Goal: Check status: Check status

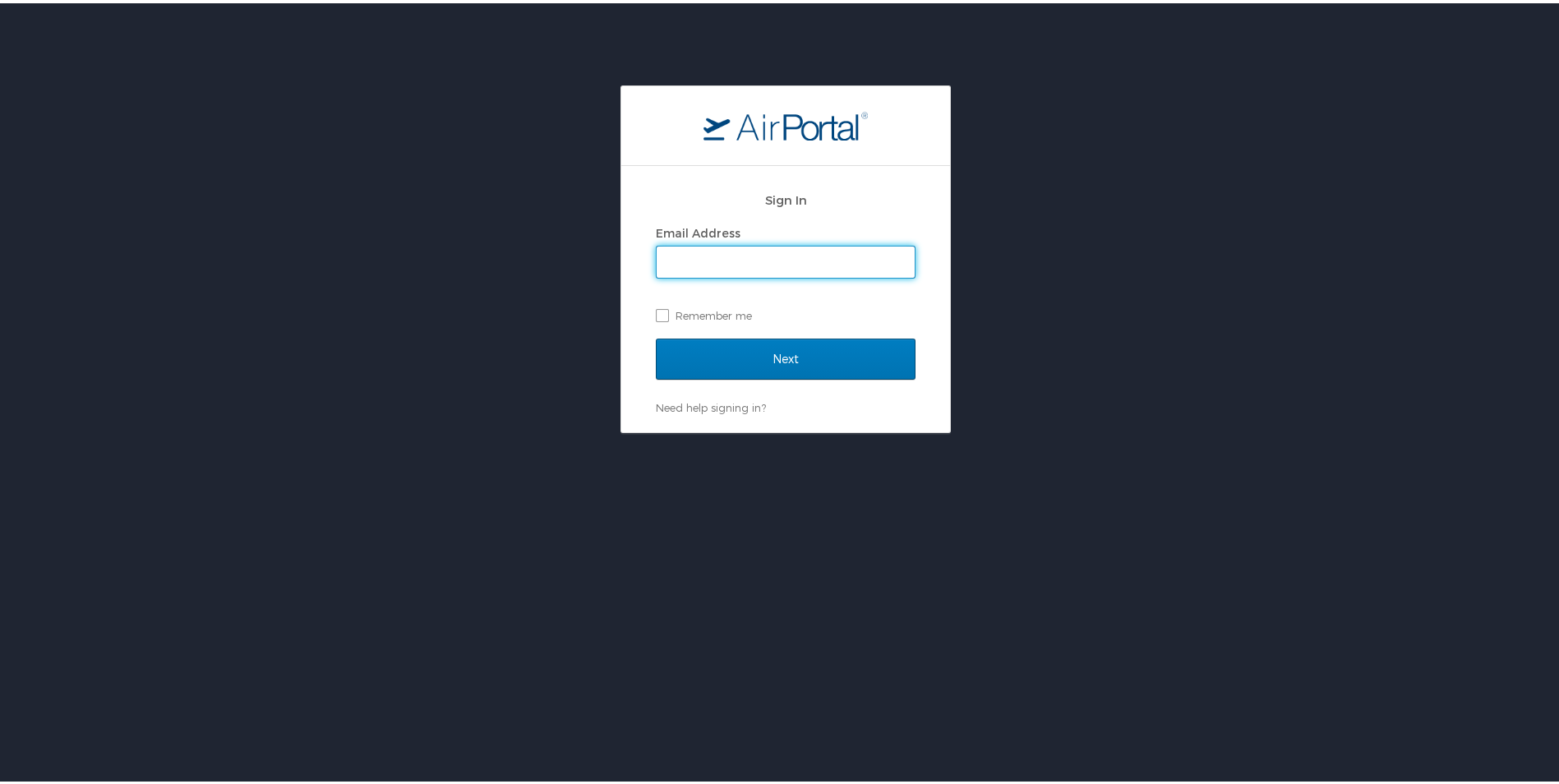
click at [724, 246] on input "Email Address" at bounding box center [785, 258] width 258 height 31
type input "[EMAIL_ADDRESS][DOMAIN_NAME]"
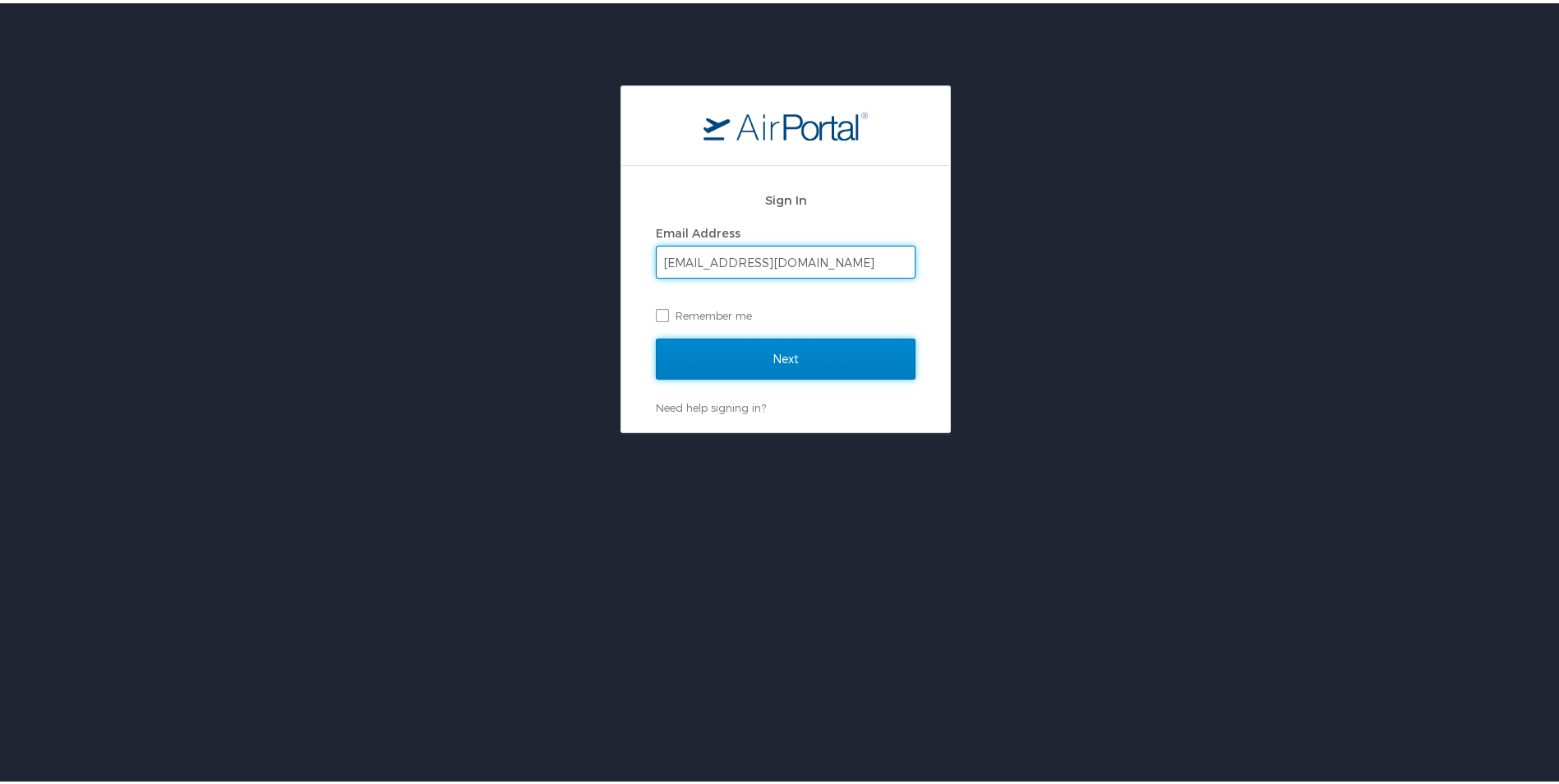
click at [738, 358] on input "Next" at bounding box center [785, 356] width 259 height 41
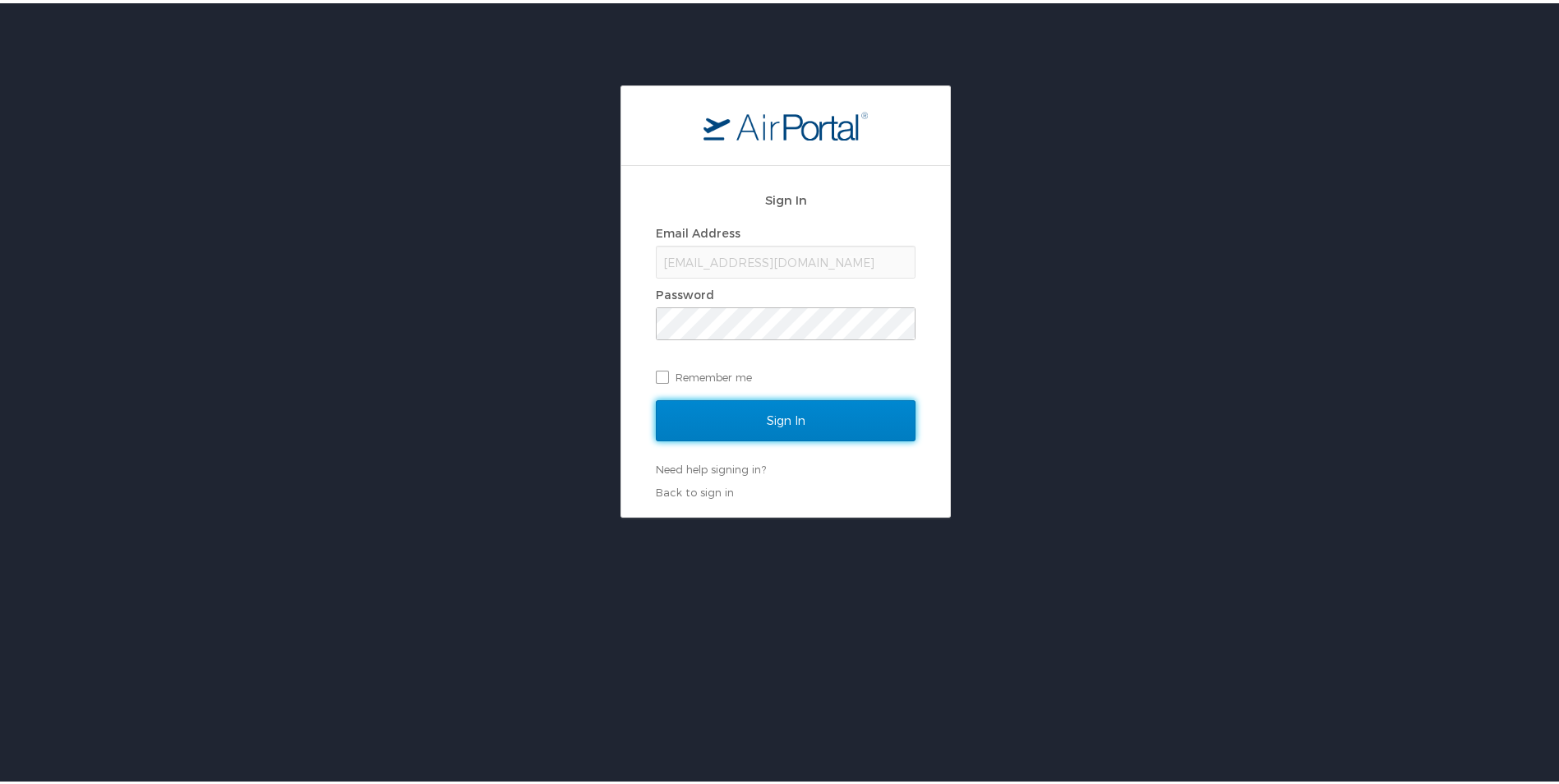
click at [791, 420] on input "Sign In" at bounding box center [785, 417] width 259 height 41
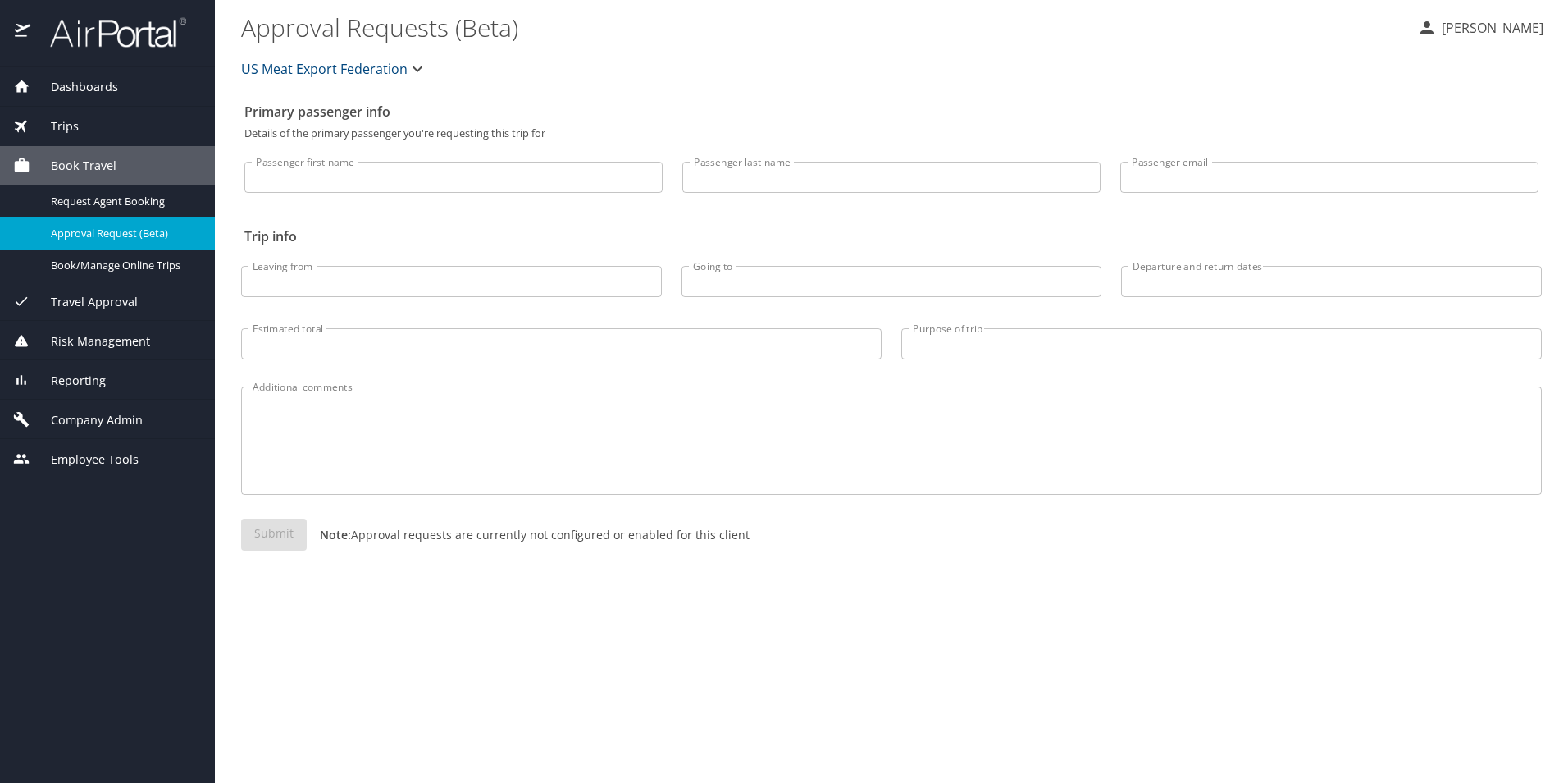
click at [107, 117] on div "Trips" at bounding box center [107, 126] width 188 height 18
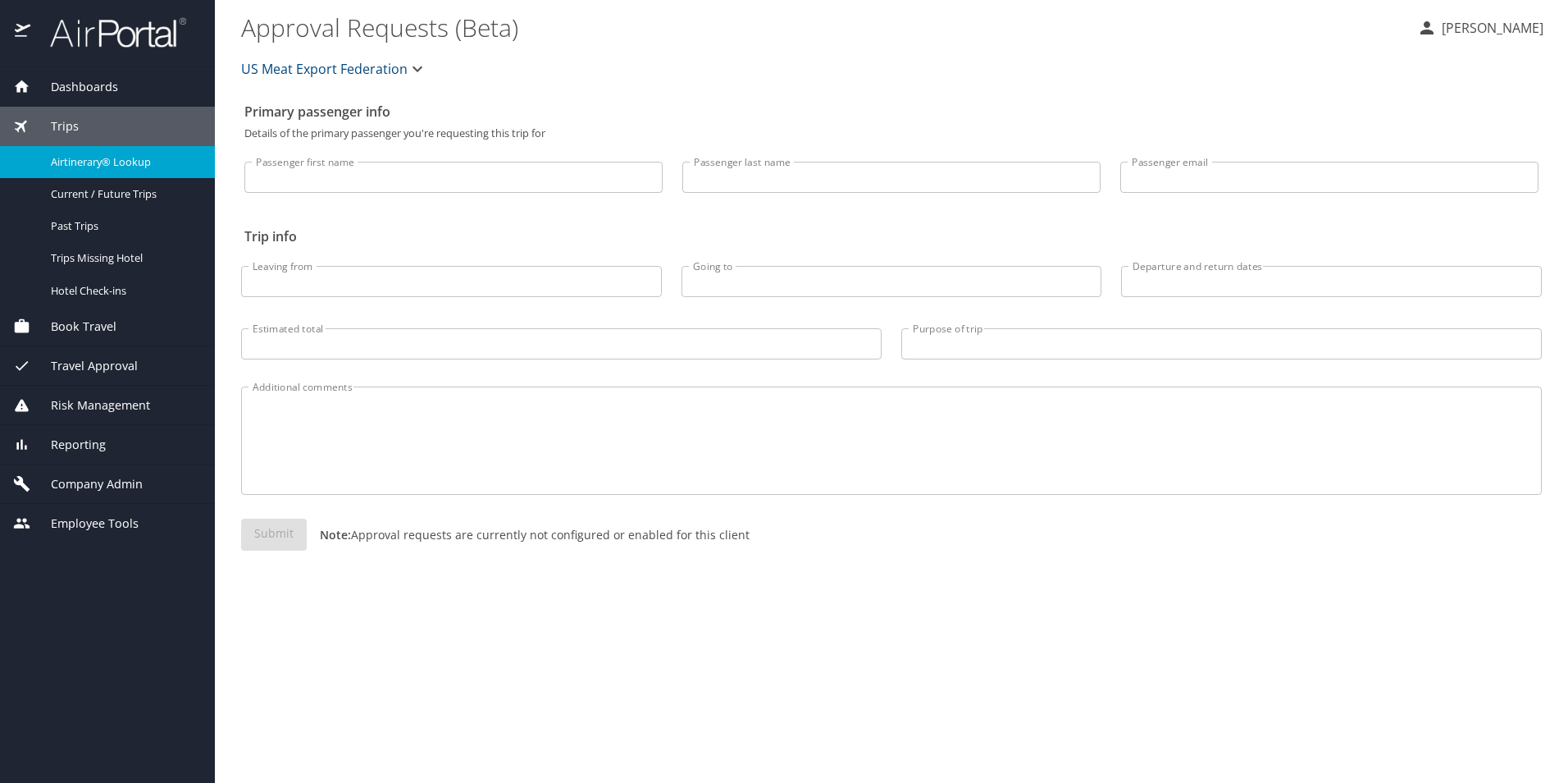
click at [106, 150] on link "Airtinerary® Lookup" at bounding box center [108, 162] width 215 height 32
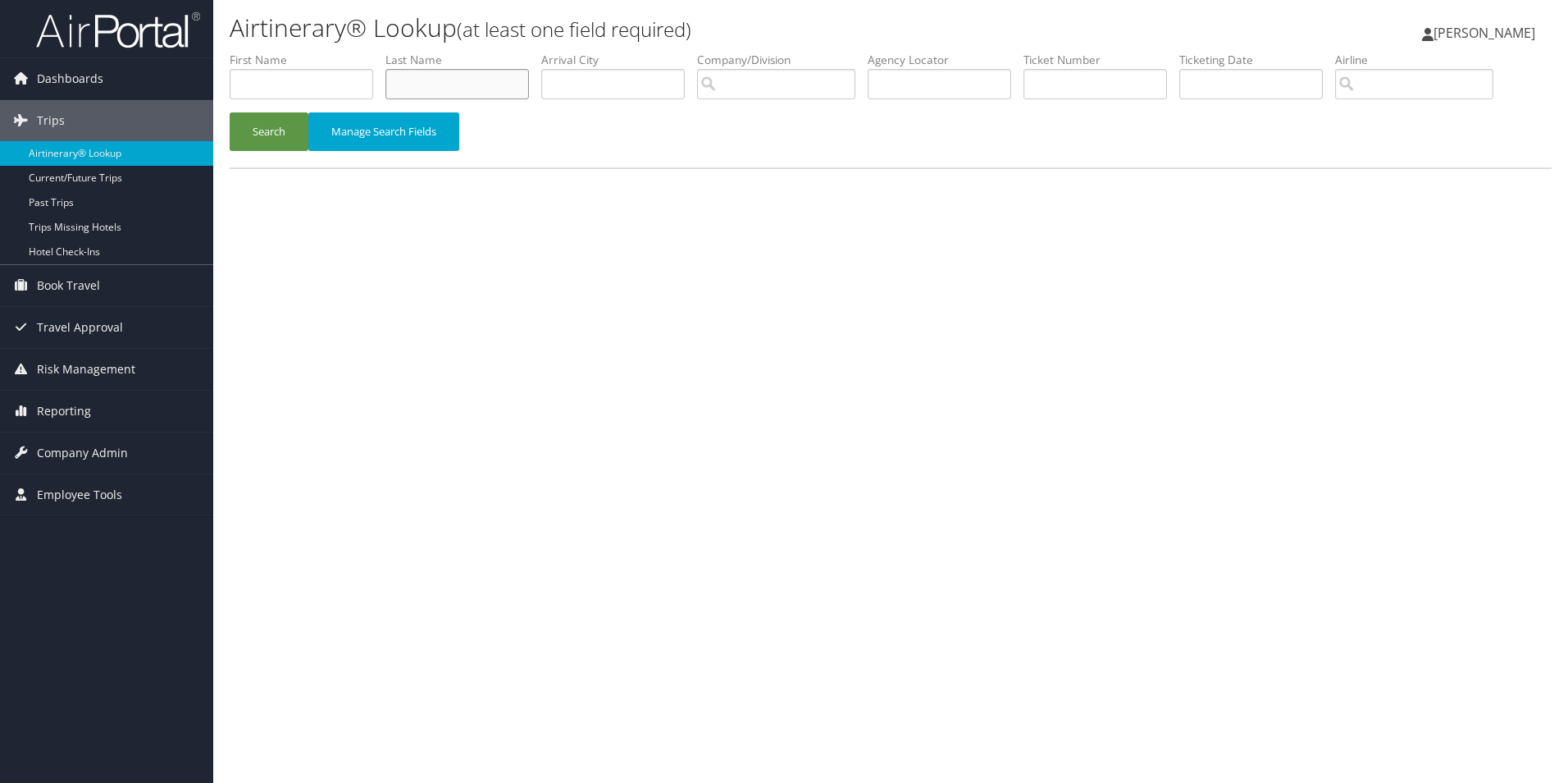
click at [408, 79] on input "text" at bounding box center [457, 83] width 144 height 30
type input "carney"
click at [279, 125] on button "Search" at bounding box center [269, 132] width 79 height 39
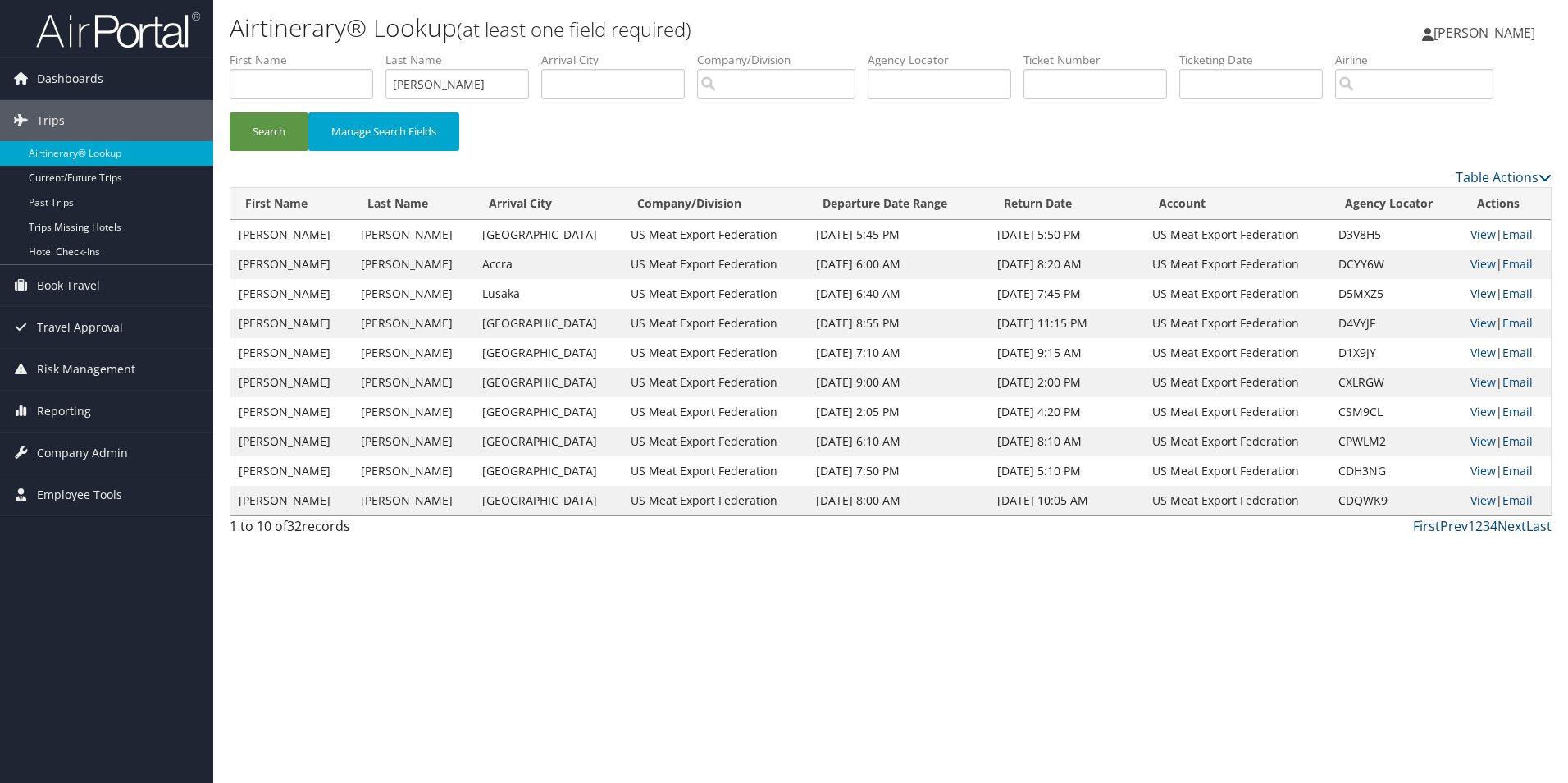
click at [1473, 291] on link "View" at bounding box center [1483, 293] width 26 height 15
click at [1470, 378] on link "View" at bounding box center [1483, 382] width 26 height 15
click at [1472, 287] on link "View" at bounding box center [1483, 293] width 26 height 15
click at [1470, 259] on link "View" at bounding box center [1483, 263] width 26 height 15
click at [1470, 292] on link "View" at bounding box center [1483, 293] width 26 height 15
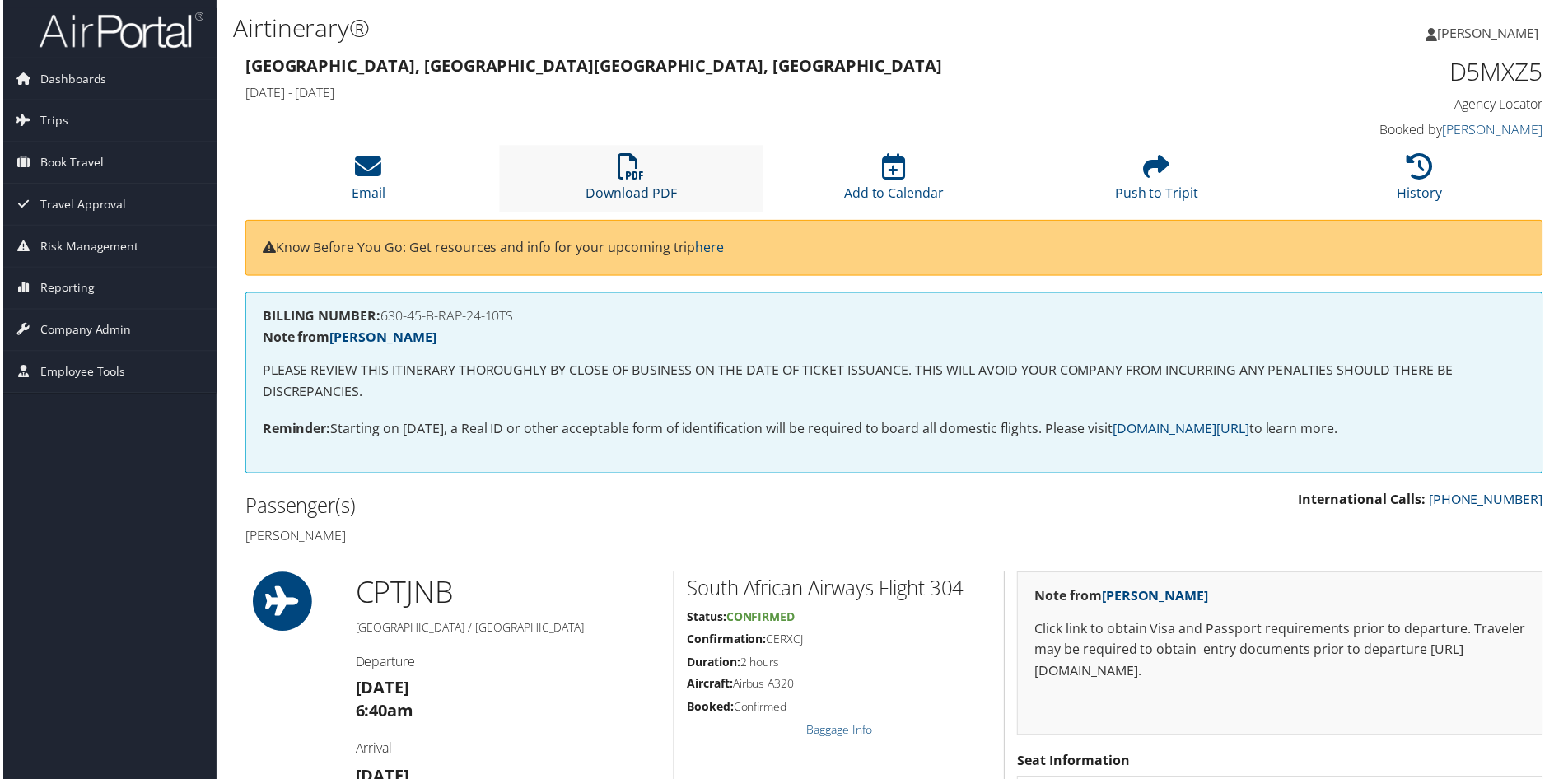
click at [628, 174] on icon at bounding box center [631, 167] width 27 height 27
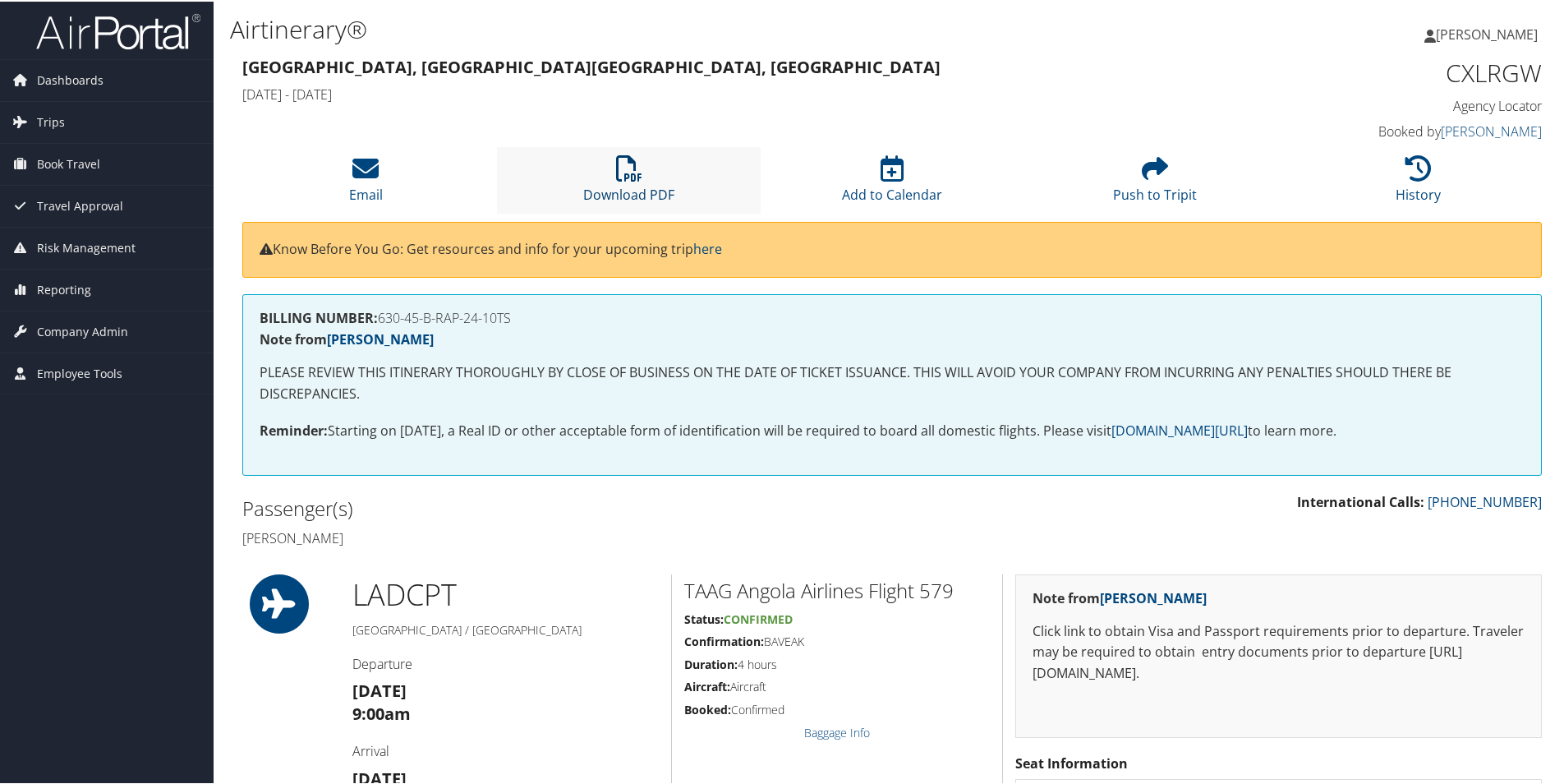
click at [628, 169] on icon at bounding box center [629, 166] width 27 height 27
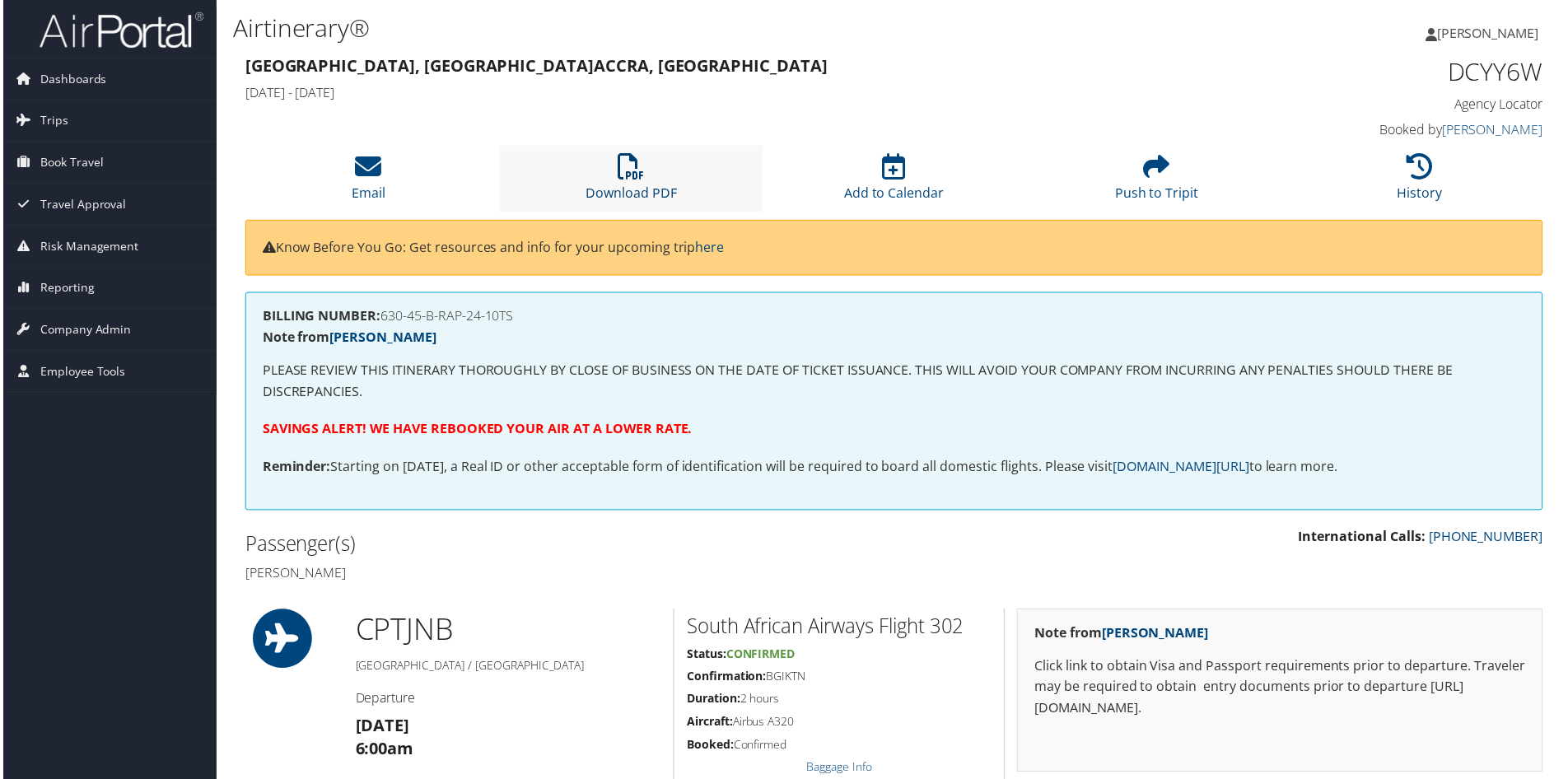
click at [641, 186] on link "Download PDF" at bounding box center [631, 183] width 92 height 40
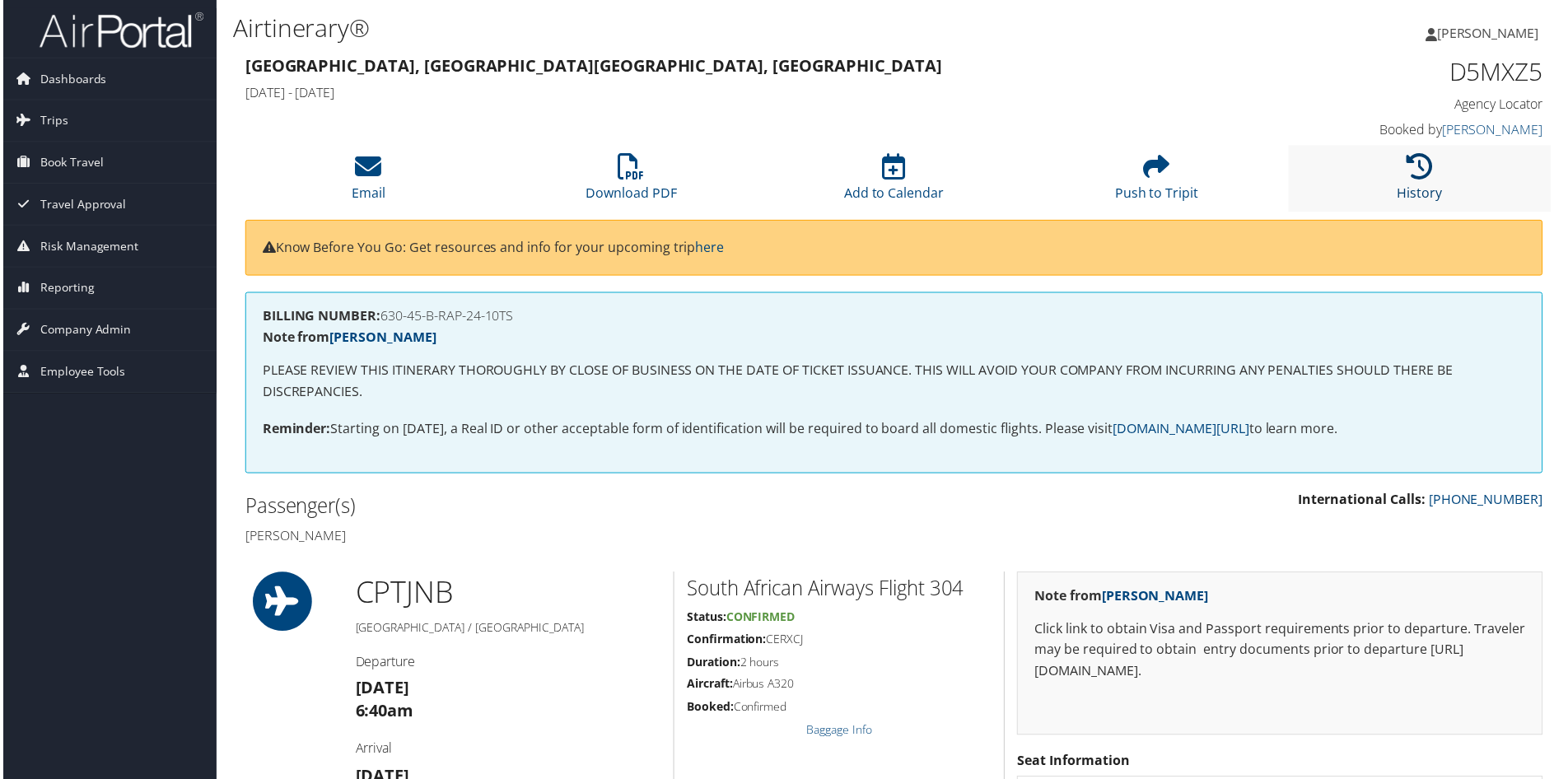
click at [1413, 173] on icon at bounding box center [1422, 167] width 27 height 27
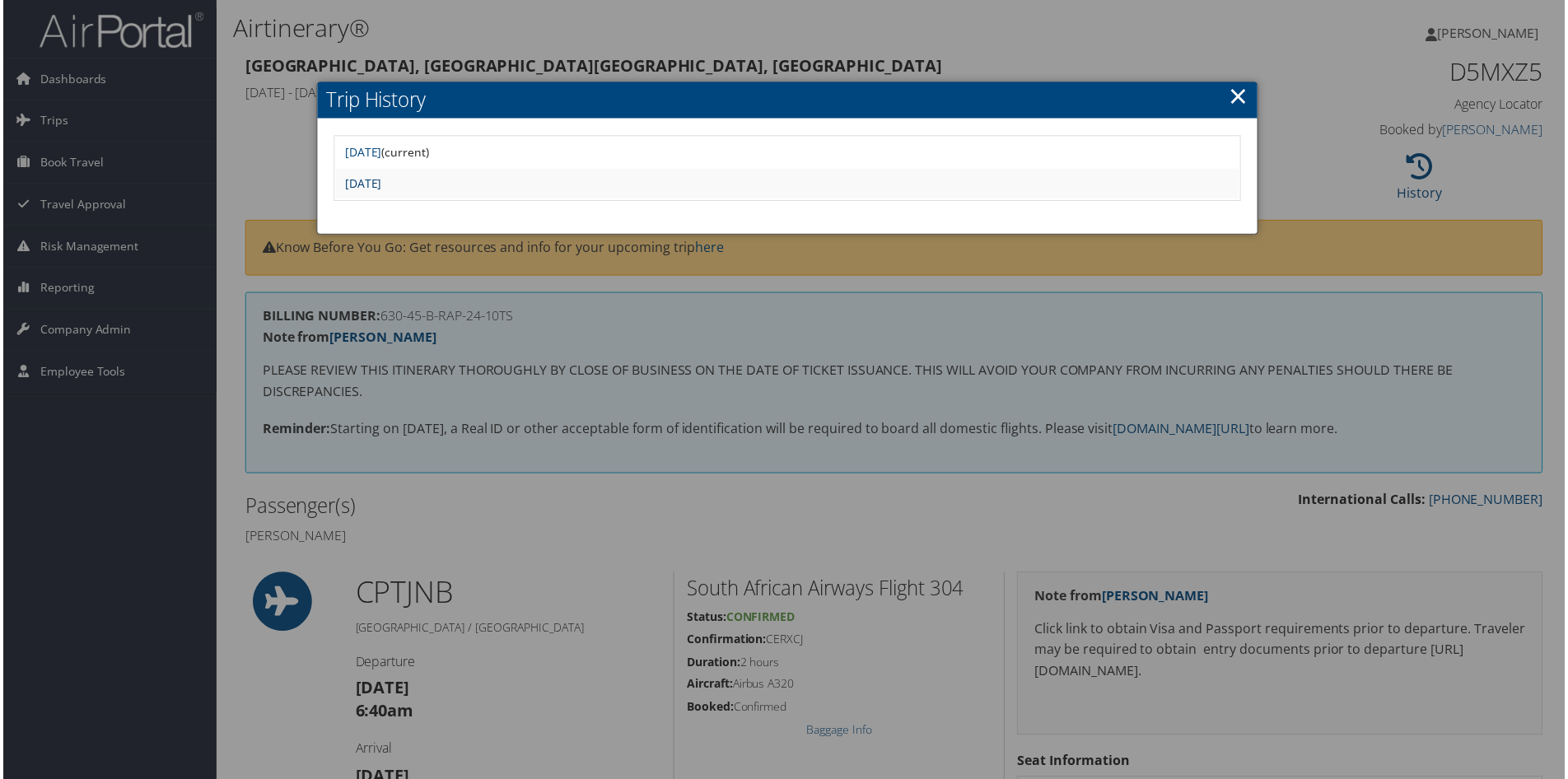
click at [380, 178] on link "Thu Aug 21 17:20:33 MDT 2025" at bounding box center [361, 184] width 37 height 16
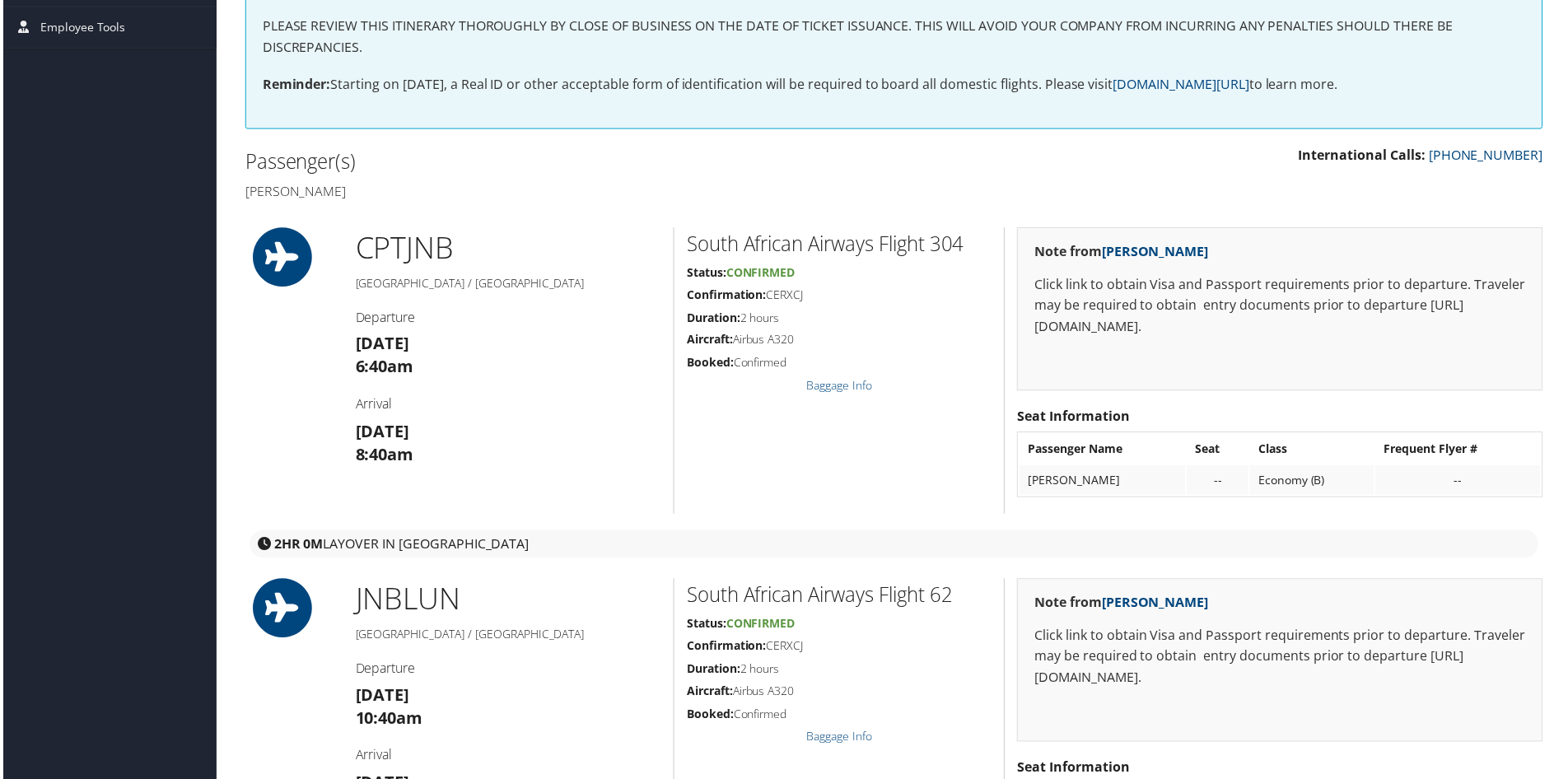
scroll to position [165, 0]
